Goal: Transaction & Acquisition: Purchase product/service

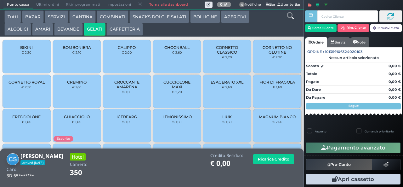
click at [29, 119] on span "FREDDOLONE" at bounding box center [26, 116] width 28 height 5
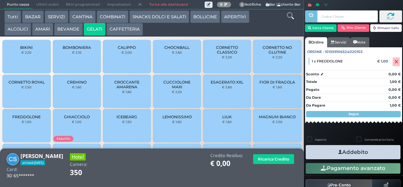
click at [328, 148] on button "Addebito" at bounding box center [353, 152] width 95 height 14
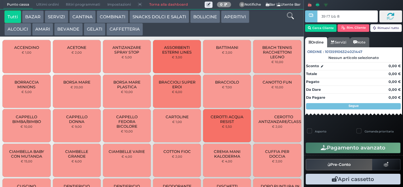
type input "39 f7 bb 8b"
click at [0, 0] on div at bounding box center [0, 0] width 0 height 0
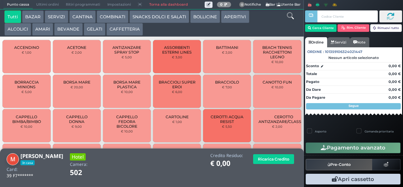
click at [93, 31] on button "GELATI" at bounding box center [95, 29] width 22 height 13
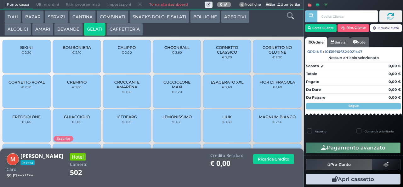
click at [229, 54] on span "CORNETTO CLASSICO" at bounding box center [226, 49] width 37 height 9
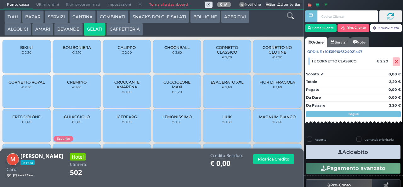
click at [231, 54] on span "CORNETTO CLASSICO" at bounding box center [226, 49] width 37 height 9
click at [350, 151] on button "Addebito" at bounding box center [353, 152] width 95 height 14
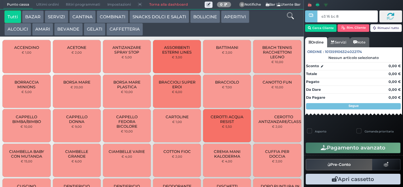
type input "e3 16 bc 8b"
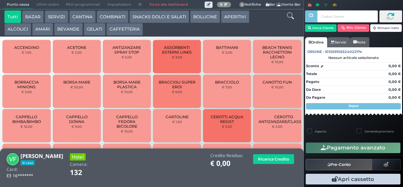
click at [130, 27] on button "CAFFETTERIA" at bounding box center [124, 29] width 36 height 13
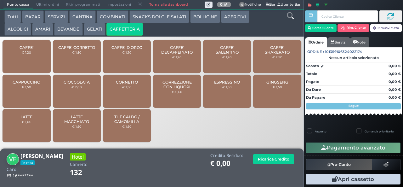
click at [281, 89] on small "€ 1,50" at bounding box center [276, 87] width 9 height 4
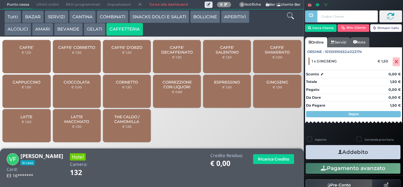
click at [361, 154] on button "Addebito" at bounding box center [353, 152] width 95 height 14
